Goal: Check status: Check status

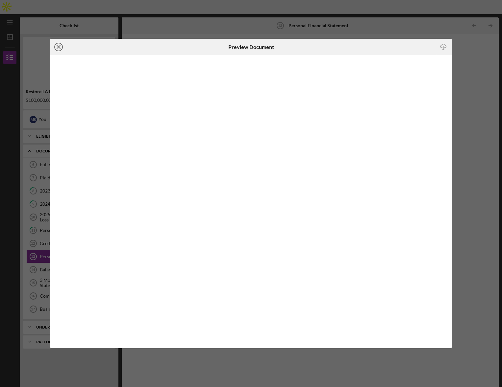
click at [59, 48] on line at bounding box center [58, 46] width 3 height 3
